Goal: Navigation & Orientation: Find specific page/section

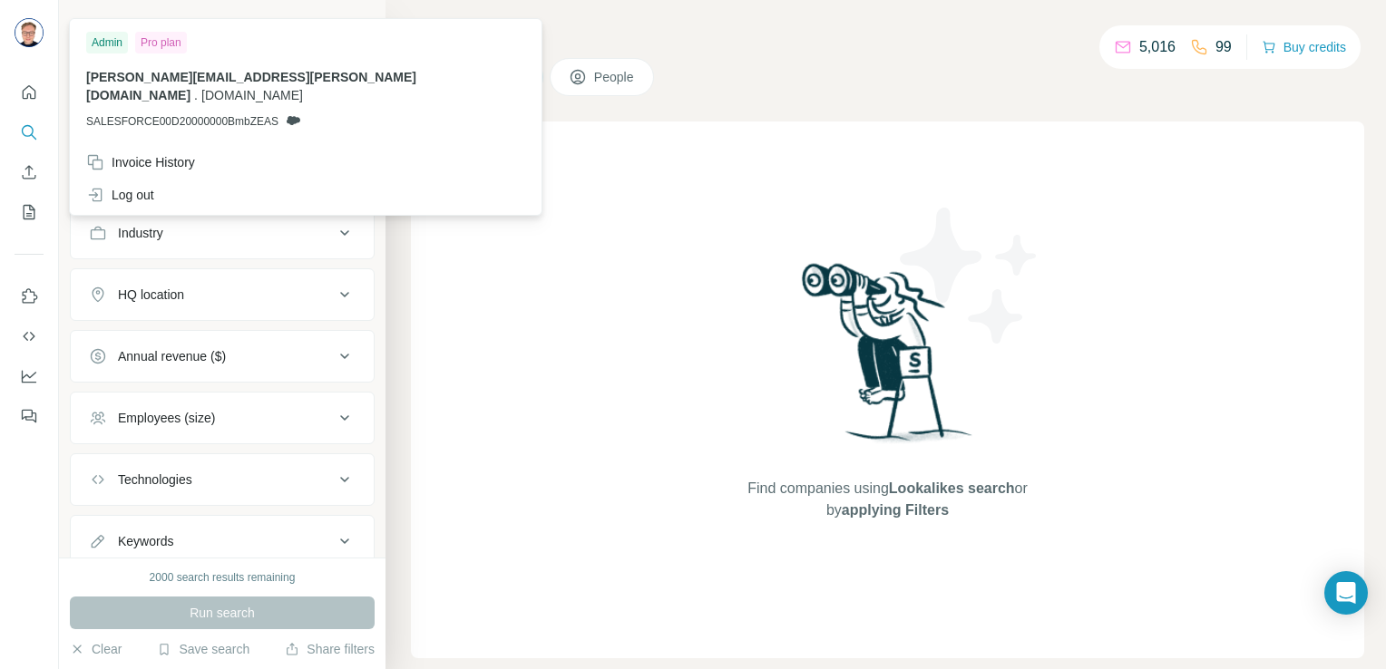
click at [31, 28] on img at bounding box center [29, 32] width 29 height 29
click at [37, 85] on icon "Quick start" at bounding box center [29, 92] width 18 height 18
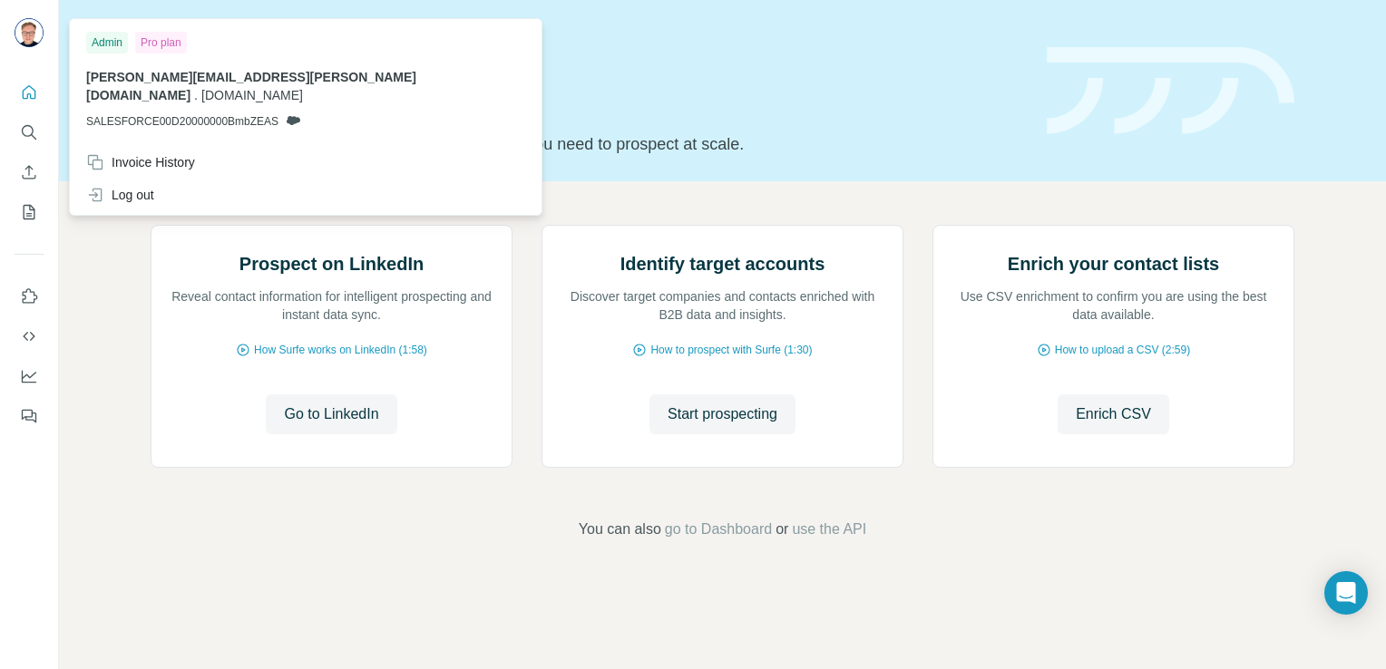
click at [31, 27] on img at bounding box center [29, 32] width 29 height 29
click at [132, 71] on span "[PERSON_NAME][EMAIL_ADDRESS][PERSON_NAME][DOMAIN_NAME]" at bounding box center [251, 86] width 330 height 33
click at [109, 50] on div "Admin" at bounding box center [107, 43] width 42 height 22
click at [174, 42] on div "Pro plan" at bounding box center [161, 43] width 52 height 22
click at [29, 29] on img at bounding box center [29, 32] width 29 height 29
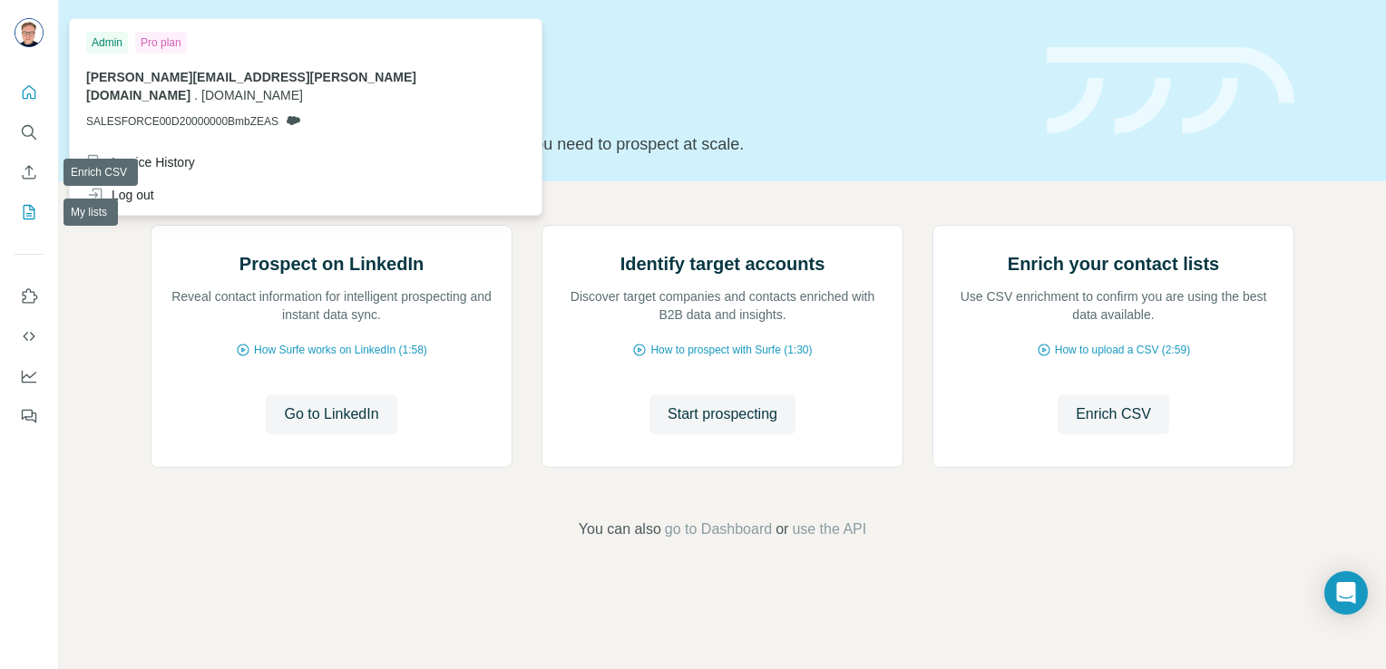
click at [27, 205] on icon "My lists" at bounding box center [30, 212] width 12 height 15
